Goal: Information Seeking & Learning: Learn about a topic

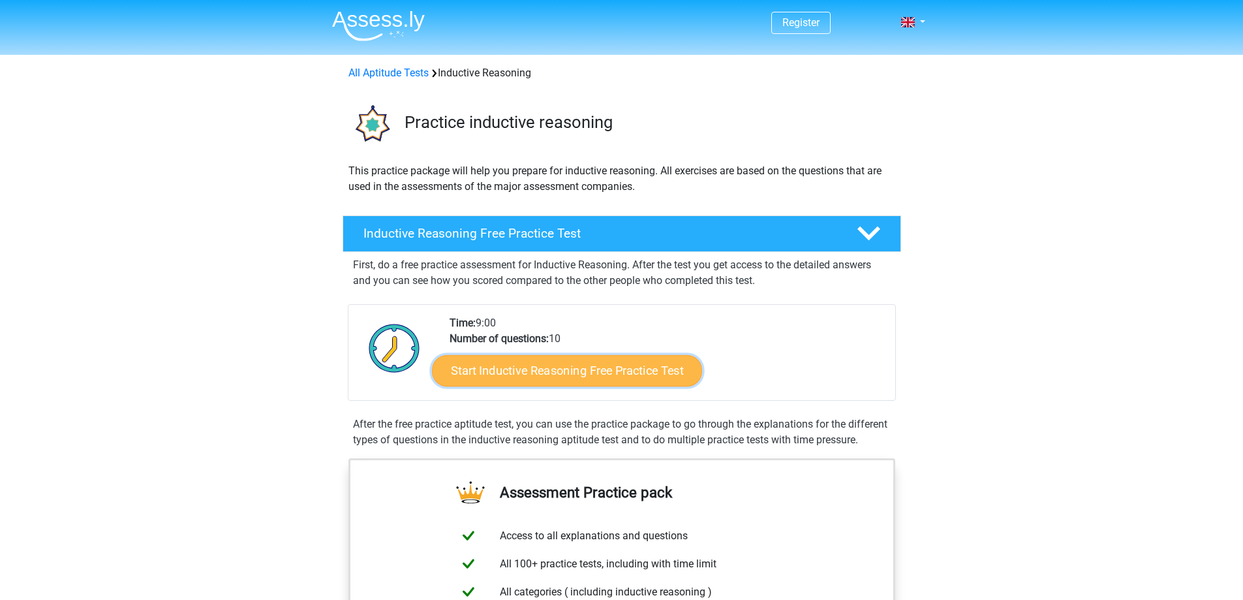
click at [577, 369] on link "Start Inductive Reasoning Free Practice Test" at bounding box center [567, 369] width 270 height 31
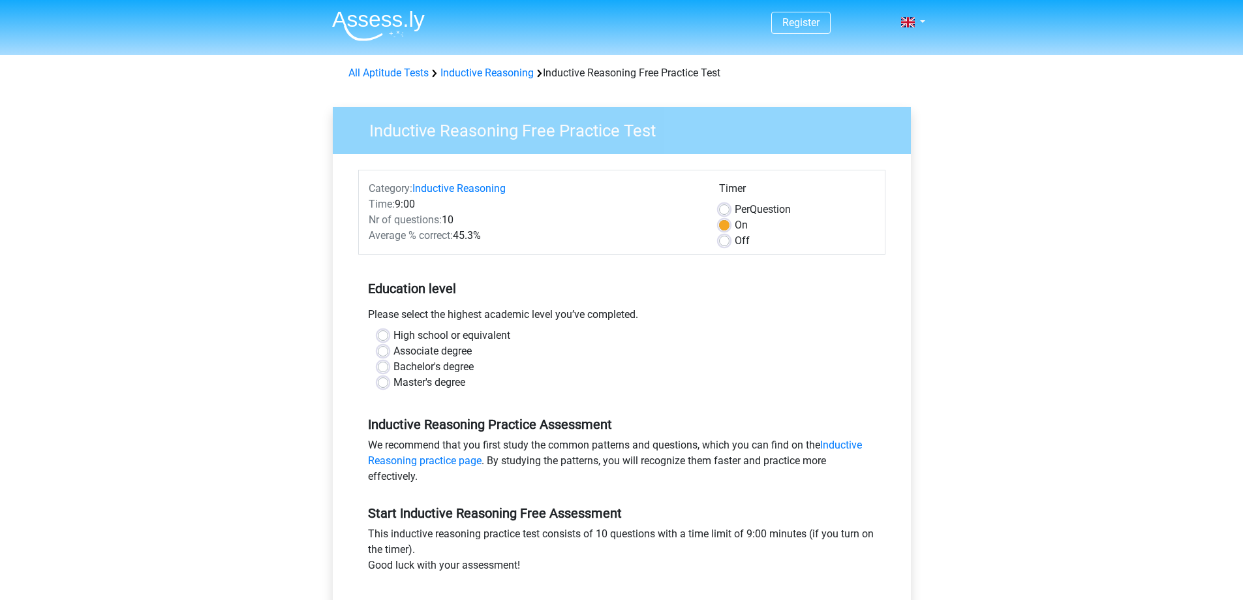
scroll to position [131, 0]
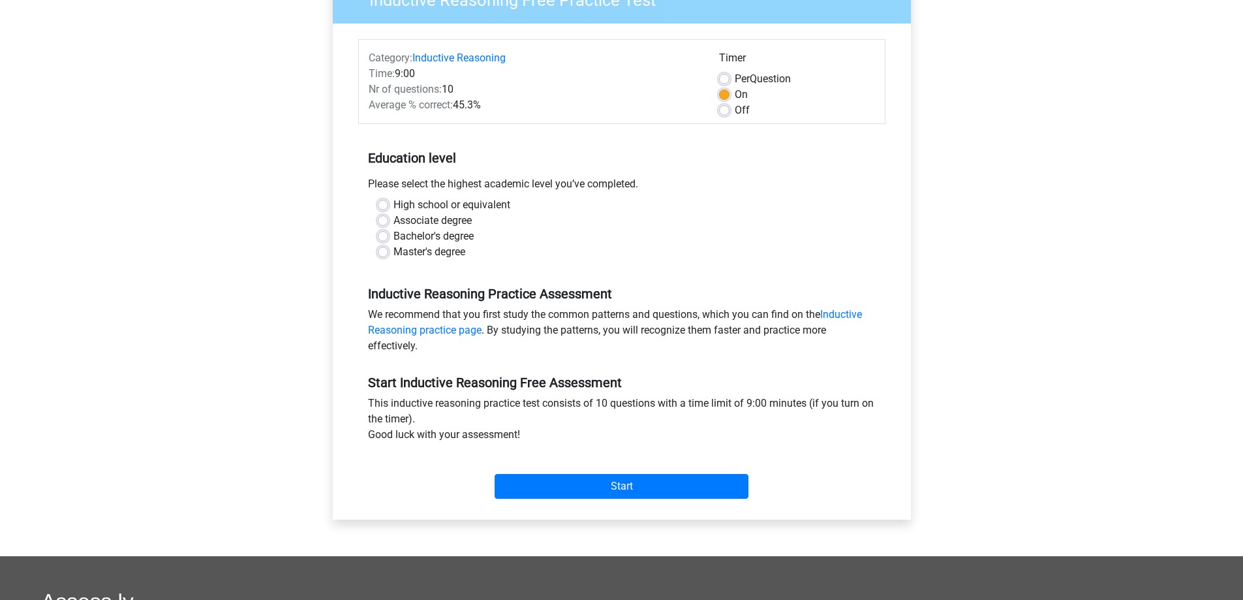
click at [394, 202] on label "High school or equivalent" at bounding box center [452, 205] width 117 height 16
click at [387, 202] on input "High school or equivalent" at bounding box center [383, 203] width 10 height 13
radio input "true"
click at [673, 488] on input "Start" at bounding box center [622, 486] width 254 height 25
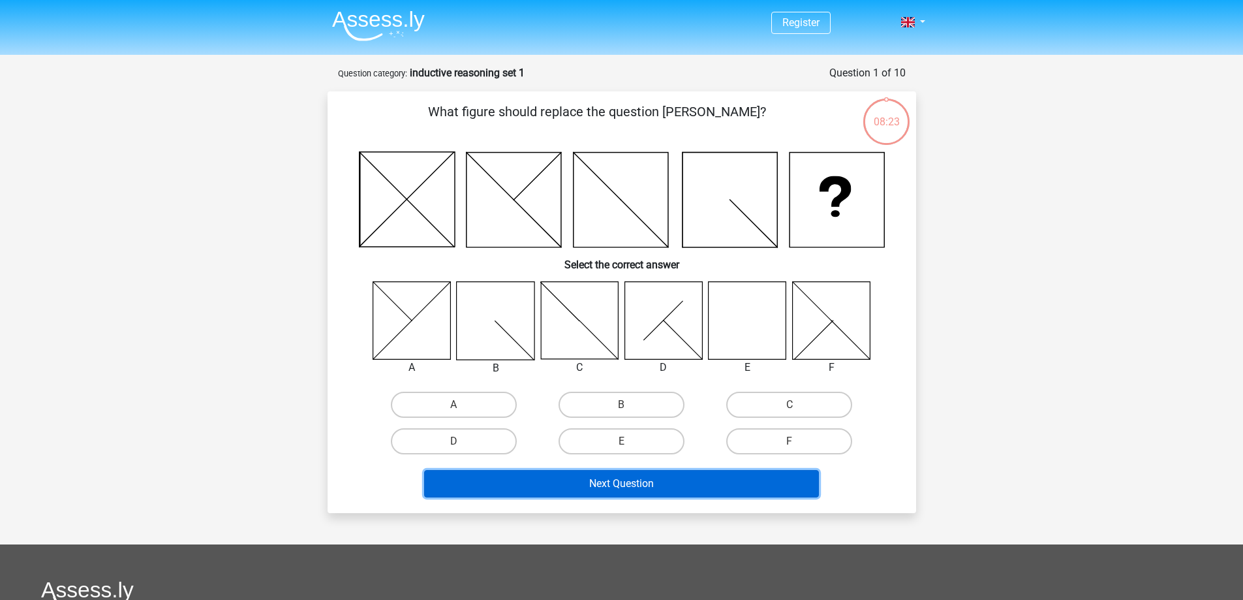
click at [632, 491] on button "Next Question" at bounding box center [621, 483] width 395 height 27
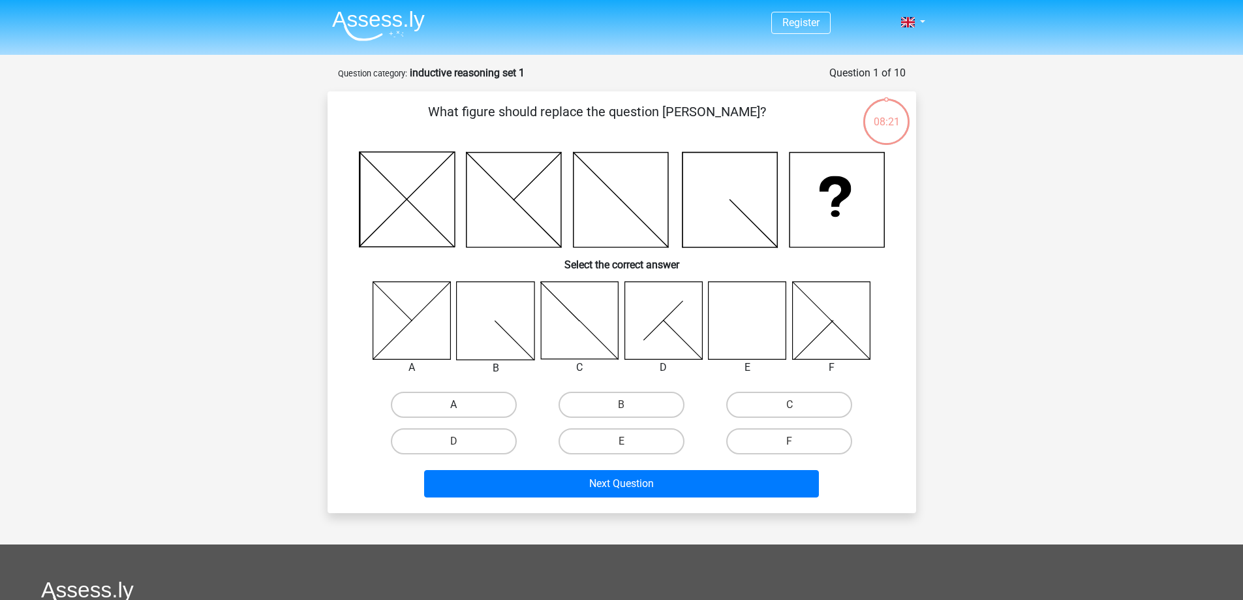
click at [457, 398] on label "A" at bounding box center [454, 405] width 126 height 26
click at [457, 405] on input "A" at bounding box center [458, 409] width 8 height 8
radio input "true"
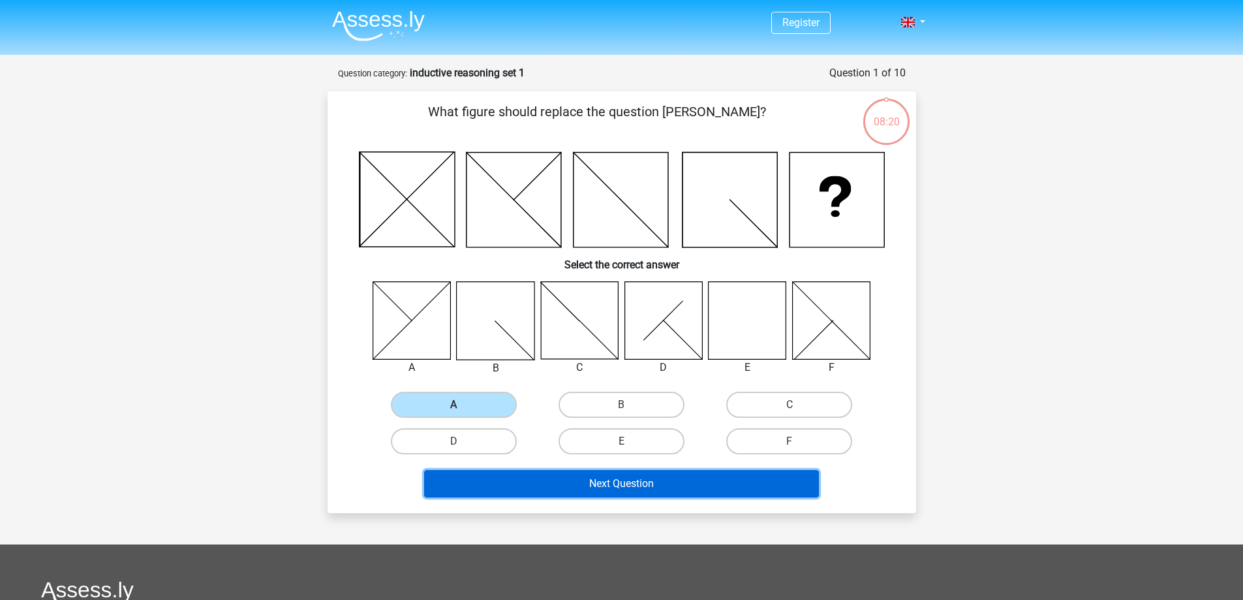
click at [639, 478] on button "Next Question" at bounding box center [621, 483] width 395 height 27
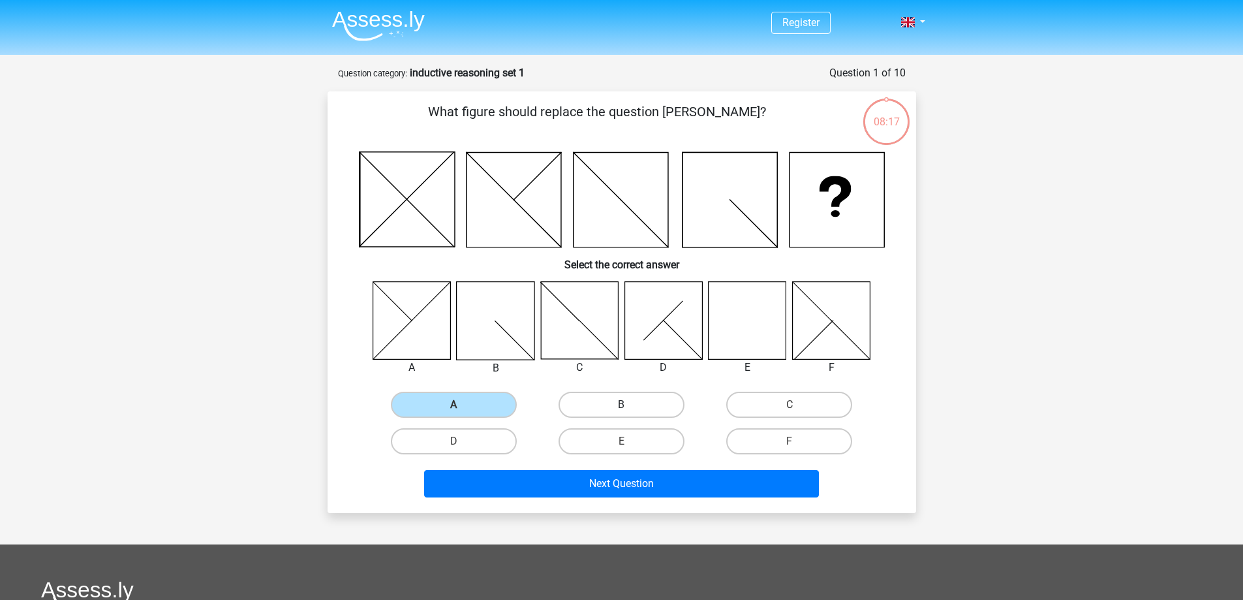
click at [640, 399] on label "B" at bounding box center [622, 405] width 126 height 26
click at [630, 405] on input "B" at bounding box center [625, 409] width 8 height 8
radio input "true"
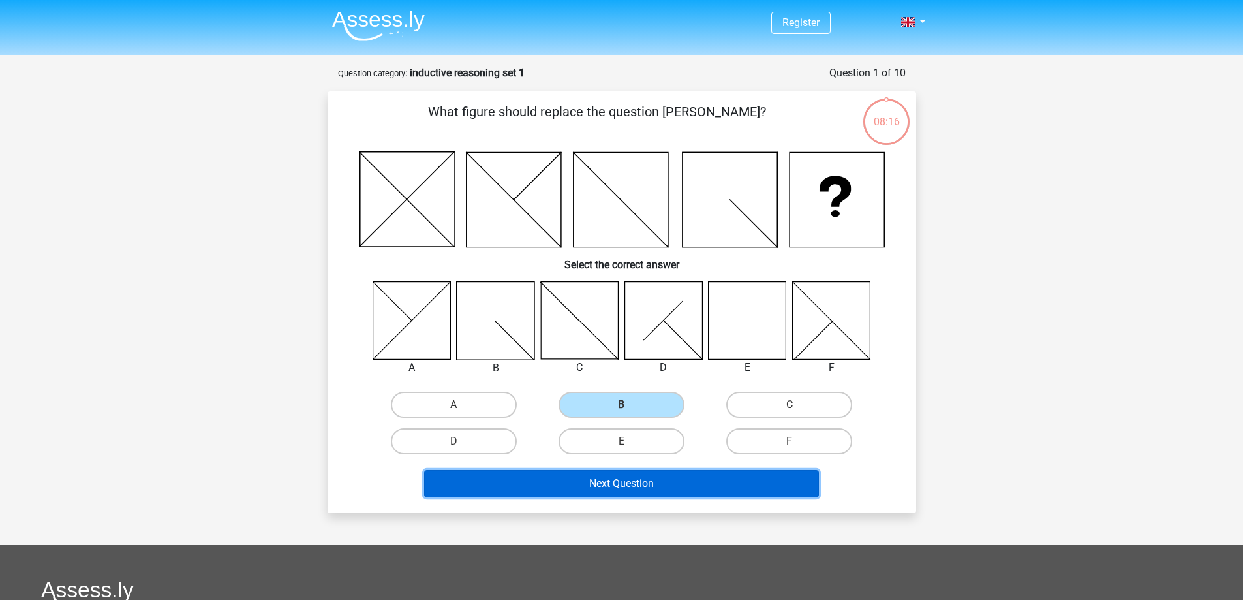
click at [630, 482] on button "Next Question" at bounding box center [621, 483] width 395 height 27
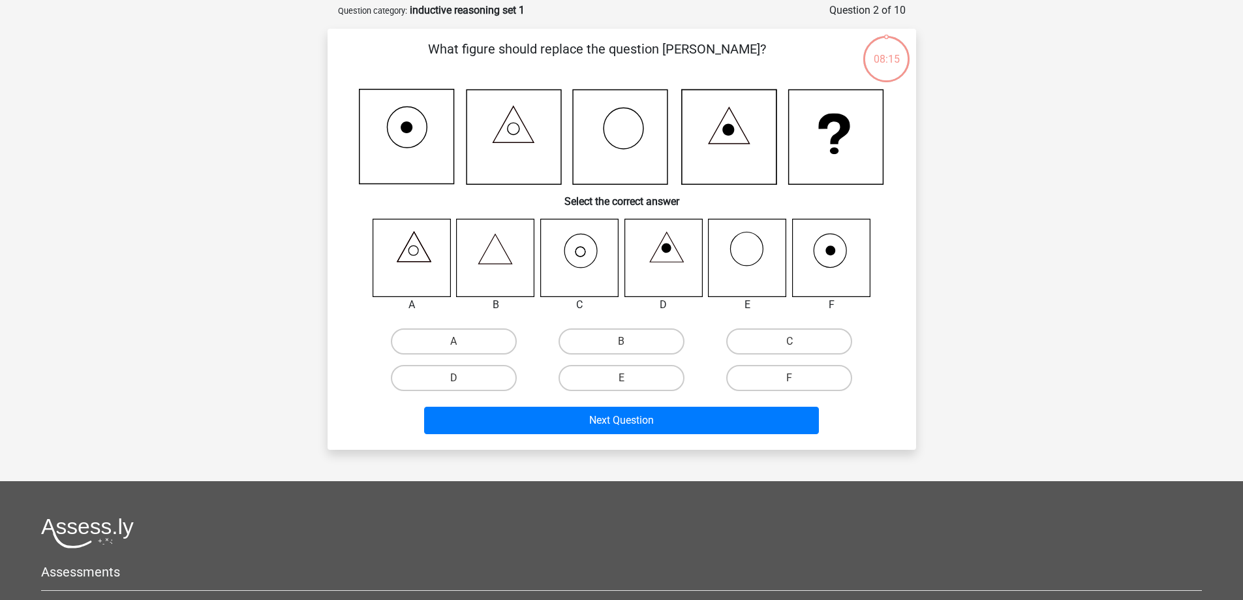
scroll to position [65, 0]
